Goal: Task Accomplishment & Management: Use online tool/utility

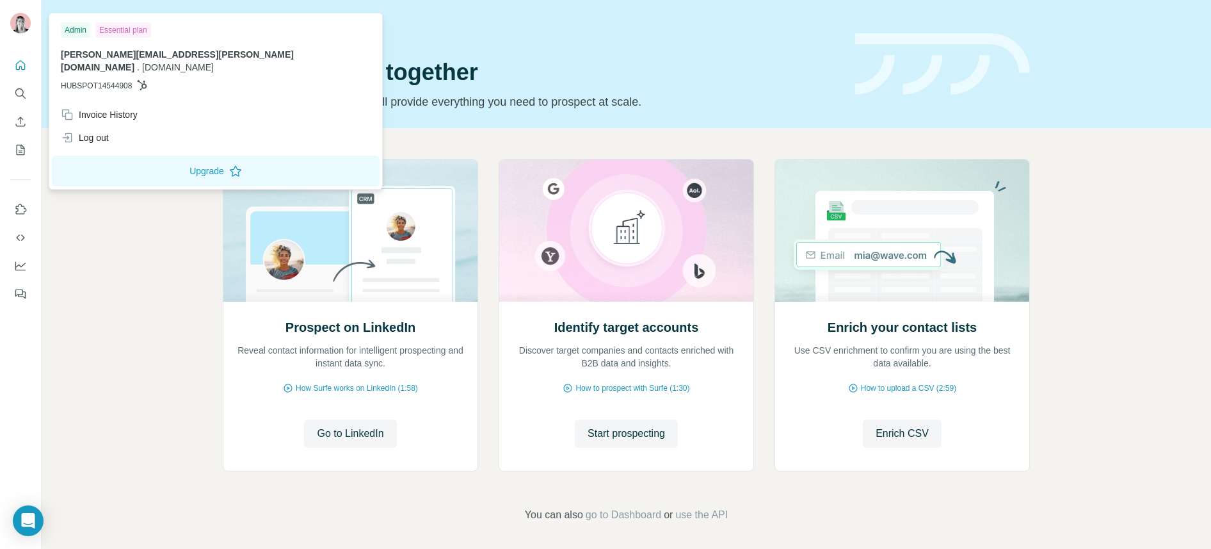
click at [22, 26] on img at bounding box center [20, 23] width 20 height 20
click at [489, 65] on h1 "Let’s prospect together" at bounding box center [531, 73] width 617 height 26
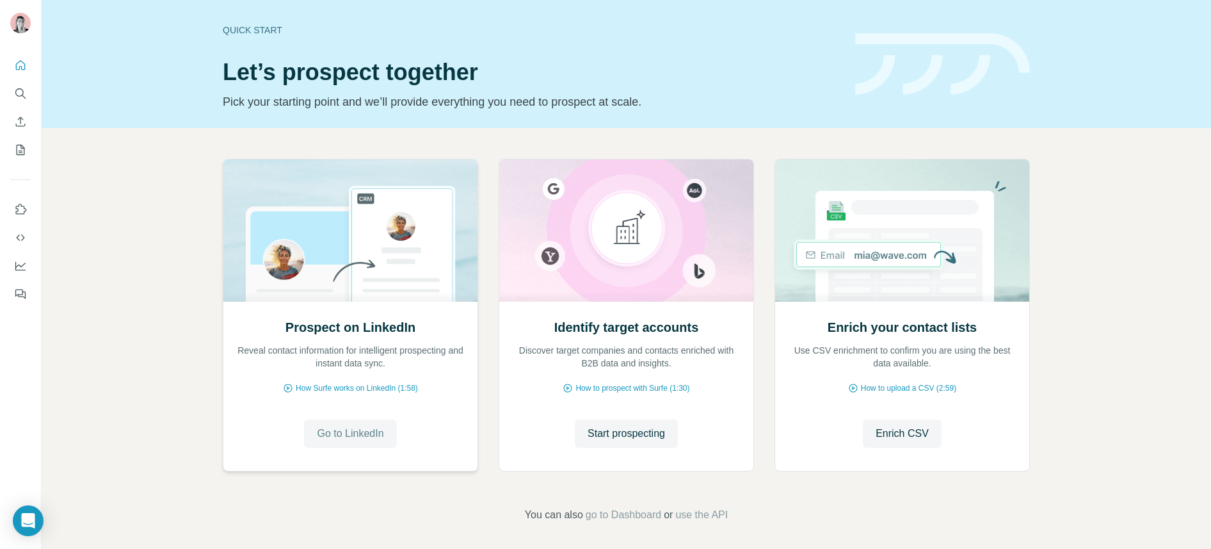
click at [346, 437] on span "Go to LinkedIn" at bounding box center [350, 433] width 67 height 15
